Goal: Information Seeking & Learning: Stay updated

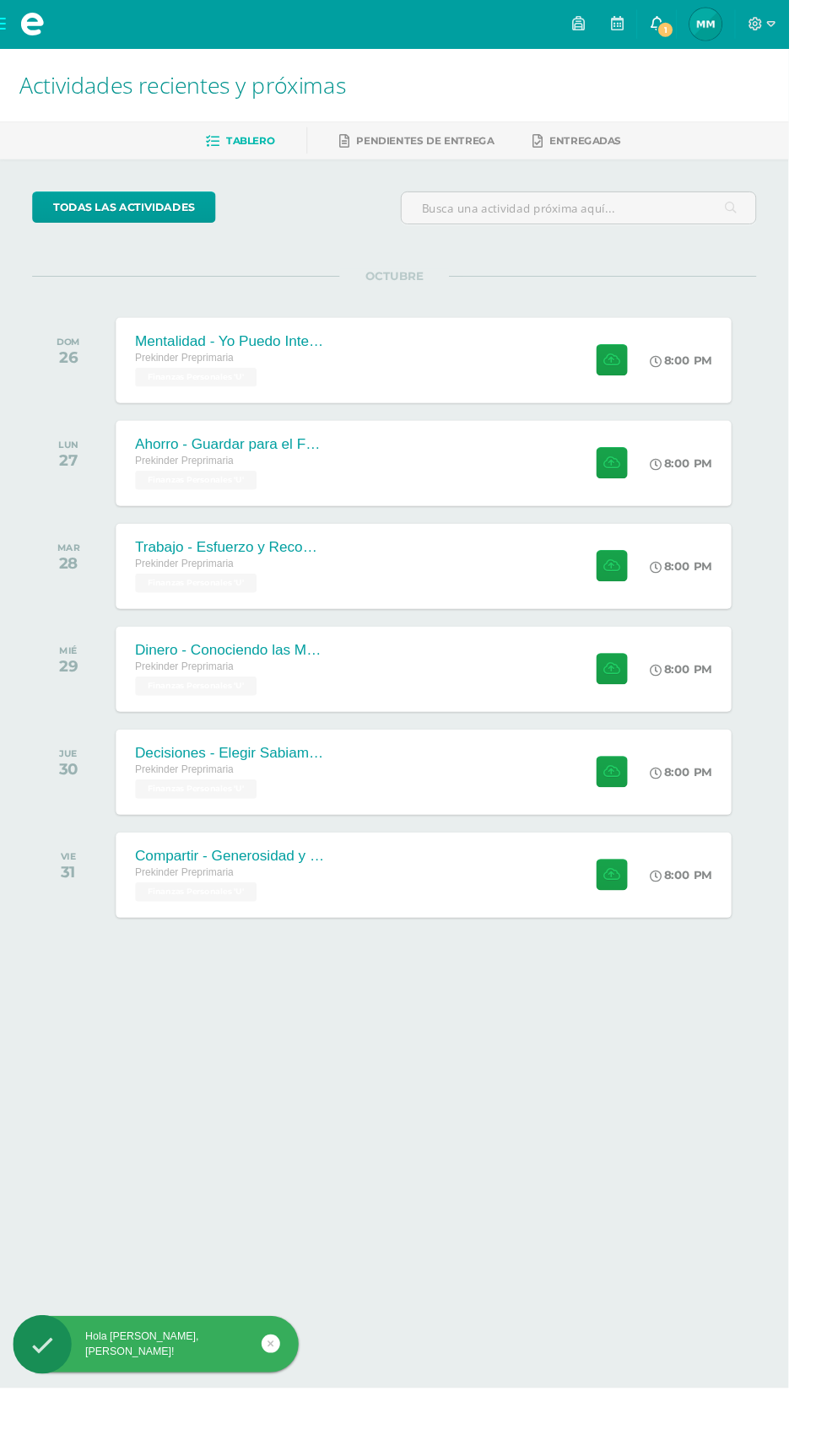
click at [708, 30] on span "1" at bounding box center [698, 30] width 19 height 19
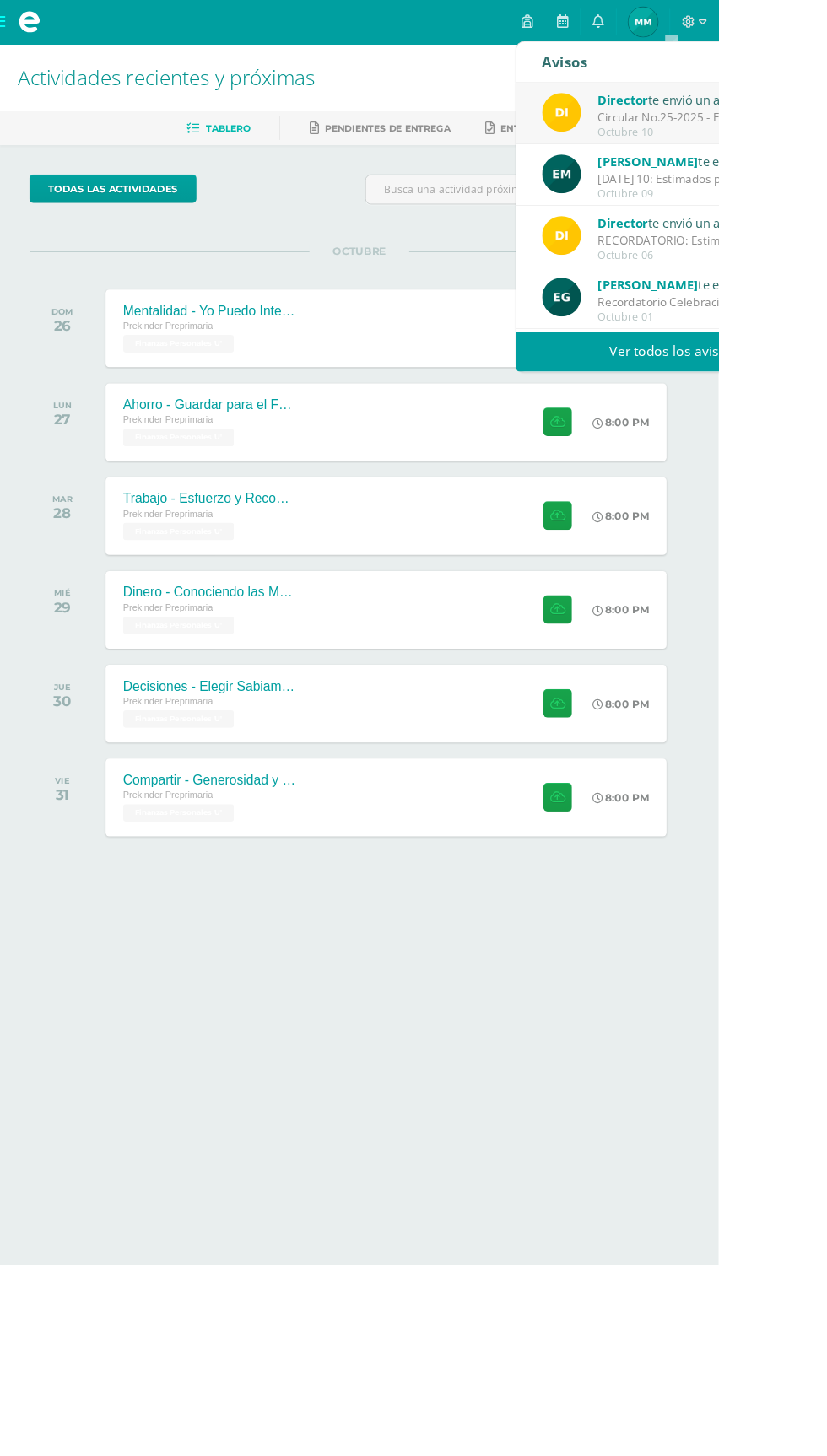
click at [826, 114] on div "Director te envió un aviso" at bounding box center [805, 114] width 235 height 21
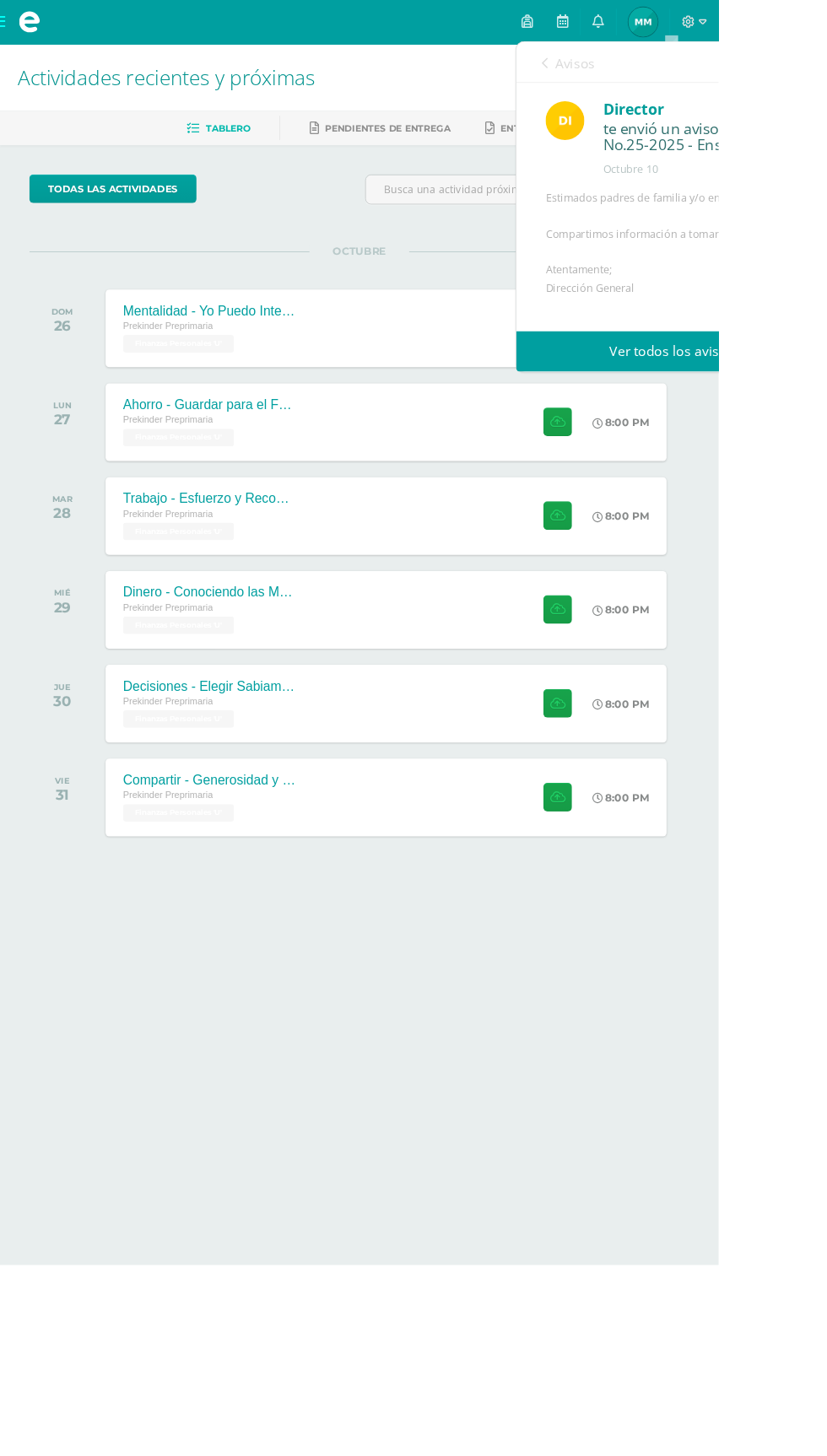
click at [826, 393] on link "Ver todos los avisos" at bounding box center [772, 404] width 357 height 46
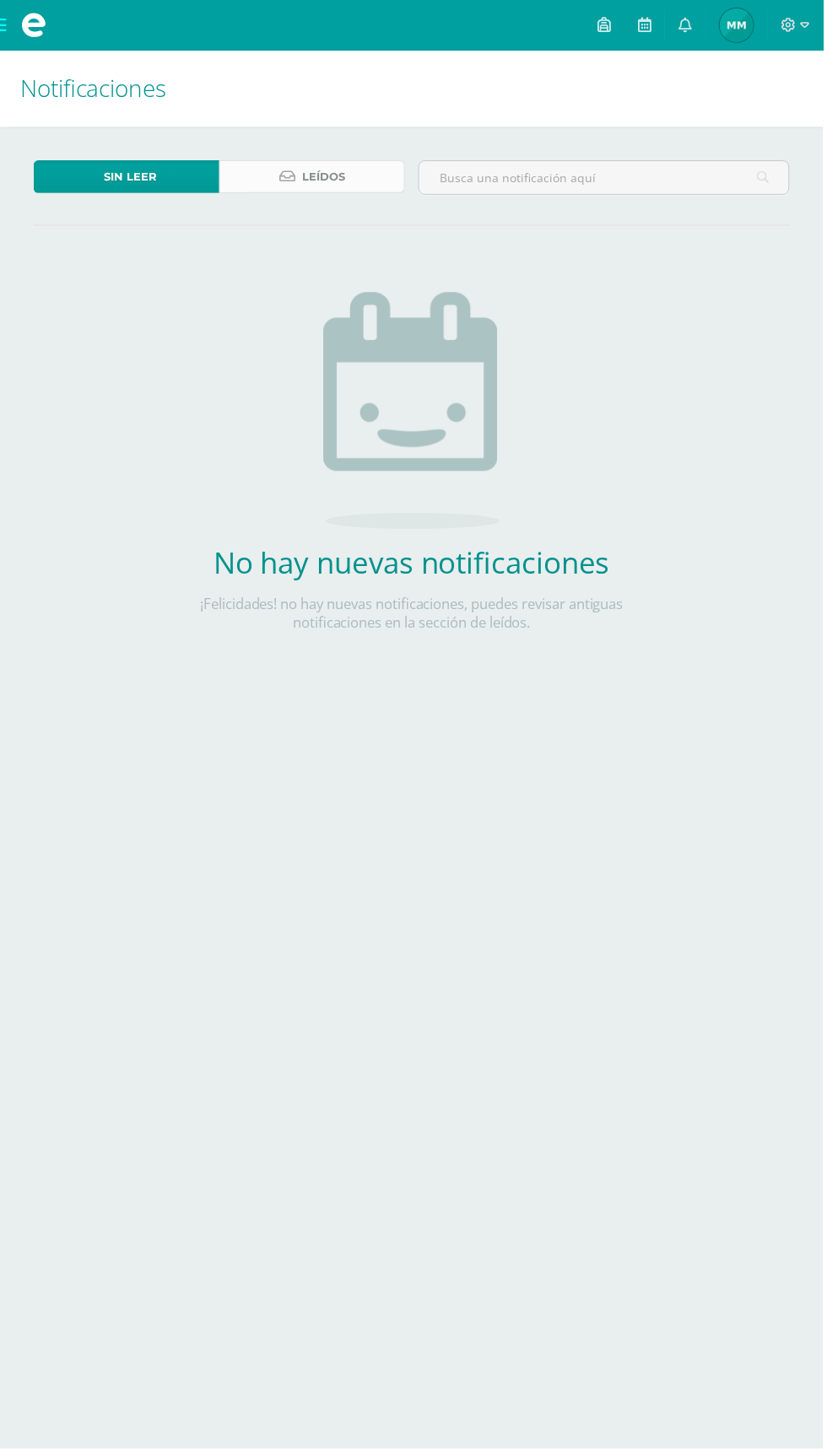
click at [295, 168] on link "Leídos" at bounding box center [313, 178] width 187 height 33
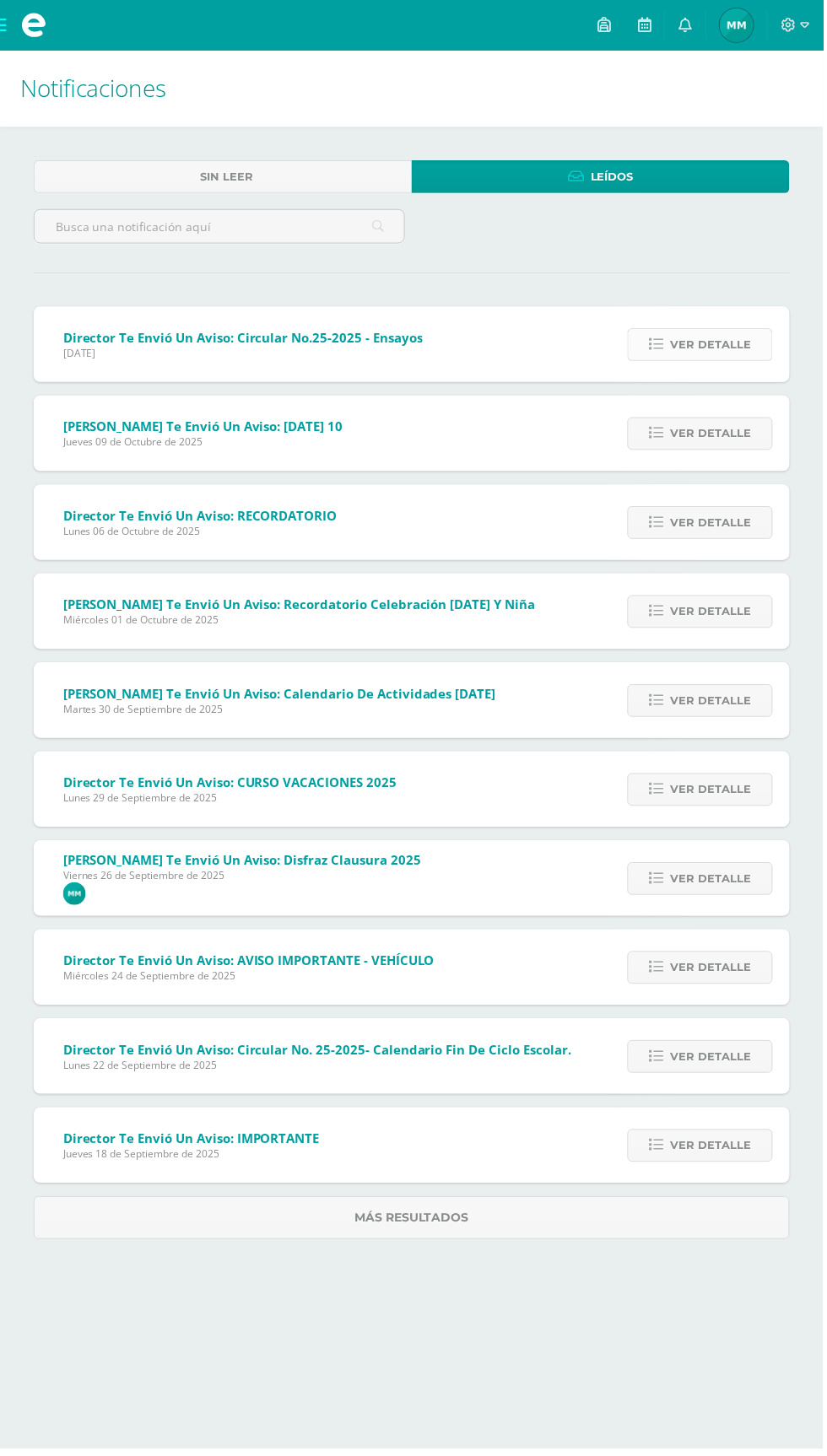
click at [725, 346] on span "Ver detalle" at bounding box center [714, 346] width 81 height 31
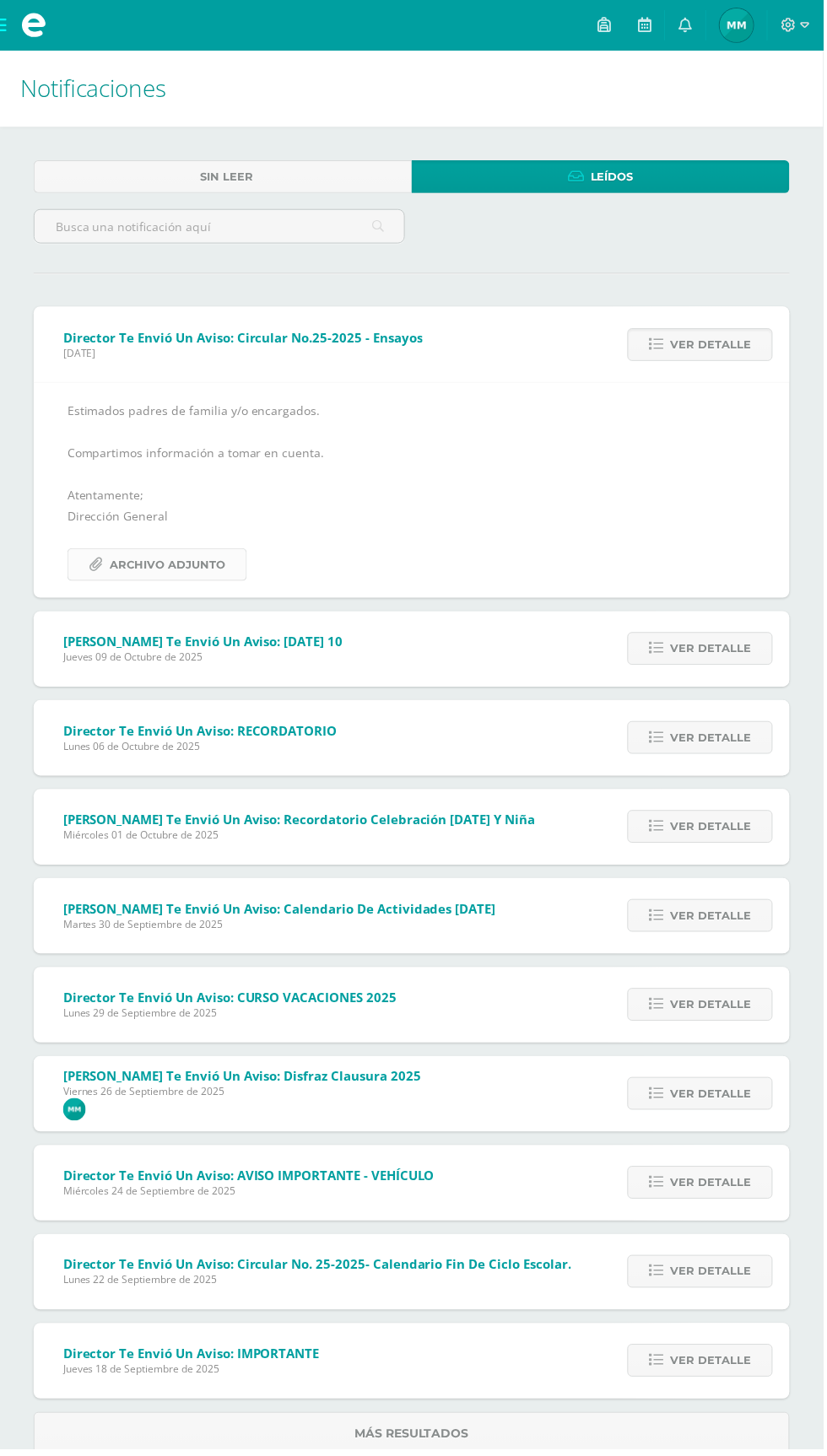
click at [190, 566] on span "Archivo Adjunto" at bounding box center [168, 568] width 115 height 31
